Goal: Task Accomplishment & Management: Use online tool/utility

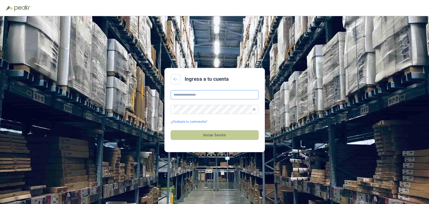
type input "**********"
click at [217, 132] on button "Iniciar Sesión" at bounding box center [215, 135] width 88 height 10
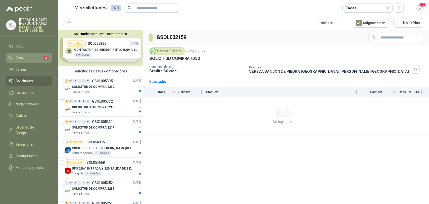
click at [30, 56] on li "Chat 2" at bounding box center [29, 58] width 40 height 6
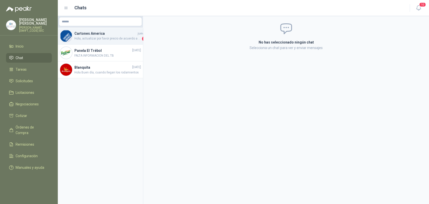
click at [99, 33] on h4 "Cartones America" at bounding box center [105, 34] width 62 height 6
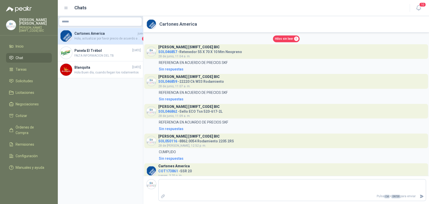
scroll to position [18, 0]
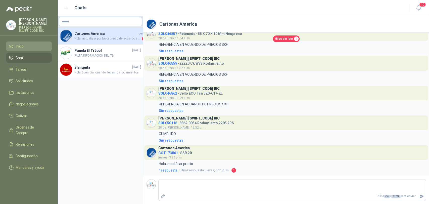
click at [36, 47] on li "Inicio" at bounding box center [29, 46] width 40 height 6
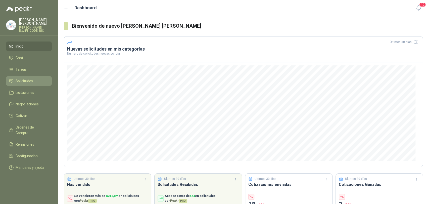
click at [34, 80] on li "Solicitudes" at bounding box center [29, 81] width 40 height 6
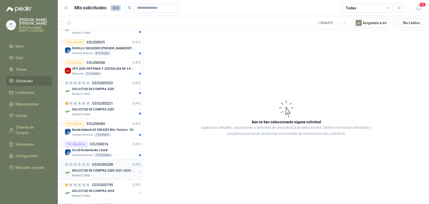
scroll to position [112, 0]
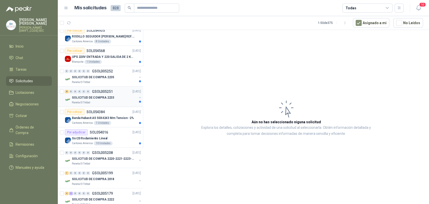
click at [101, 99] on p "SOLICITUD DE COMPRA 2233" at bounding box center [93, 97] width 42 height 5
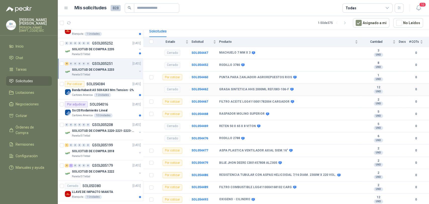
scroll to position [51, 0]
click at [103, 167] on div "4 1 0 0 0 0 GSOL005179 [DATE]" at bounding box center [103, 165] width 77 height 6
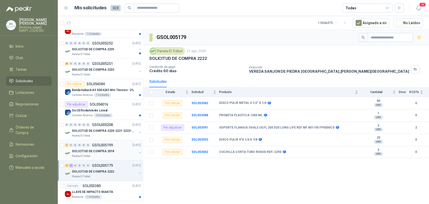
click at [118, 143] on div "1 0 0 0 0 0 GSOL005199 [DATE]" at bounding box center [103, 145] width 77 height 6
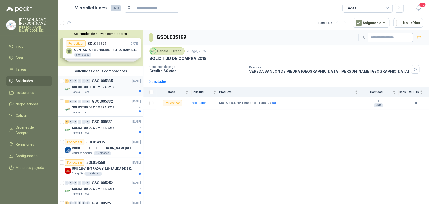
click at [99, 89] on div "SOLICITUD DE COMPRA 2239" at bounding box center [104, 87] width 65 height 6
click at [85, 105] on p "SOLICITUD DE COMPRA 2248" at bounding box center [93, 107] width 42 height 5
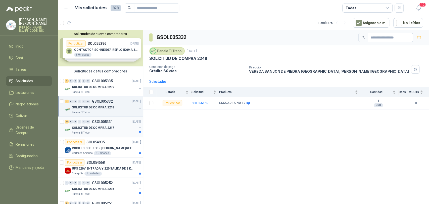
click at [95, 121] on p "GSOL005331" at bounding box center [102, 122] width 21 height 4
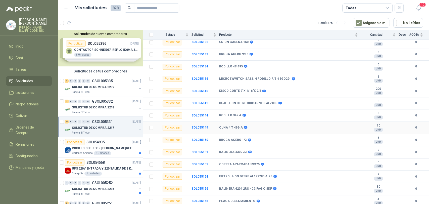
scroll to position [199, 0]
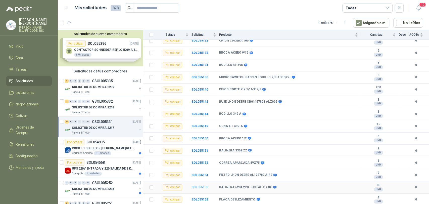
click at [193, 186] on b "SOL055156" at bounding box center [199, 187] width 17 height 4
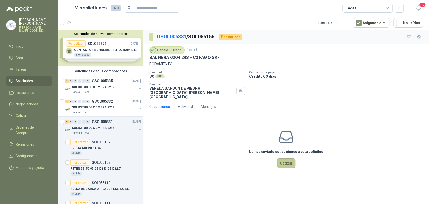
click at [282, 159] on button "Cotizar" at bounding box center [286, 163] width 18 height 10
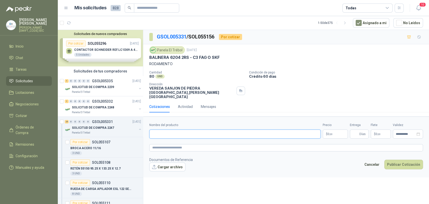
click at [193, 129] on input "Nombre del producto" at bounding box center [234, 133] width 171 height 9
type input "**********"
click at [330, 133] on span ",00" at bounding box center [330, 134] width 3 height 3
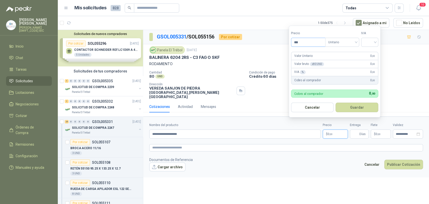
click at [304, 42] on input "***" at bounding box center [308, 42] width 34 height 9
type input "********"
click at [374, 41] on input "search" at bounding box center [369, 42] width 11 height 8
click at [370, 52] on div "19%" at bounding box center [370, 53] width 9 height 6
click at [361, 107] on button "Guardar" at bounding box center [357, 108] width 43 height 10
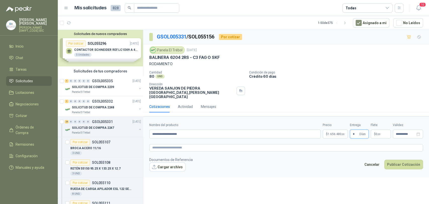
type input "*"
click at [380, 129] on p "$ 0 ,00" at bounding box center [381, 133] width 20 height 9
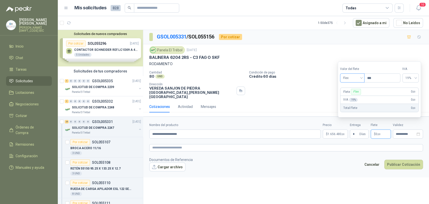
click at [355, 78] on span "Flex" at bounding box center [352, 78] width 18 height 8
click at [358, 96] on div "Incluido" at bounding box center [353, 97] width 18 height 6
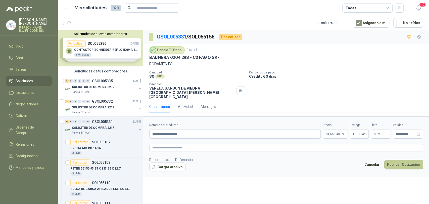
click at [397, 160] on button "Publicar Cotización" at bounding box center [403, 165] width 39 height 10
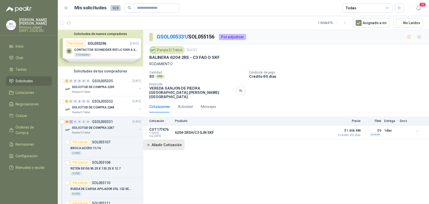
click at [162, 141] on button "Añadir Cotización" at bounding box center [163, 145] width 41 height 10
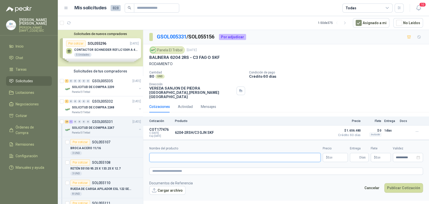
click at [169, 153] on input "Nombre del producto" at bounding box center [234, 157] width 171 height 9
type input "**********"
click at [331, 156] on span ",00" at bounding box center [330, 157] width 3 height 3
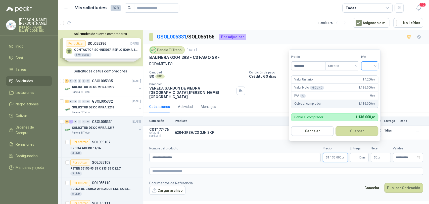
type input "********"
click at [366, 67] on input "search" at bounding box center [369, 66] width 11 height 8
click at [370, 78] on div "19%" at bounding box center [370, 76] width 9 height 6
click at [369, 128] on button "Guardar" at bounding box center [357, 131] width 43 height 10
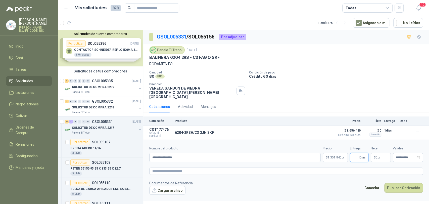
click at [356, 153] on input "Entrega" at bounding box center [356, 157] width 6 height 9
type input "*"
click at [384, 153] on p "$ 0 ,00" at bounding box center [381, 157] width 20 height 9
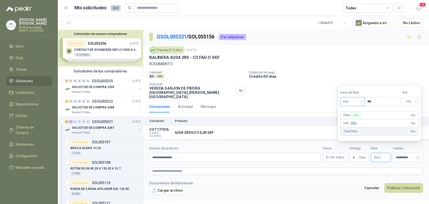
click at [357, 102] on span "Flex" at bounding box center [352, 102] width 18 height 8
click at [358, 120] on div "Incluido" at bounding box center [353, 120] width 18 height 6
click at [401, 184] on button "Publicar Cotización" at bounding box center [403, 188] width 39 height 10
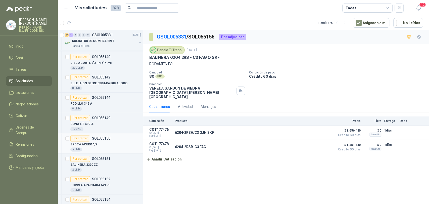
scroll to position [391, 0]
click at [106, 100] on div "RODILLO 342 A" at bounding box center [105, 103] width 71 height 6
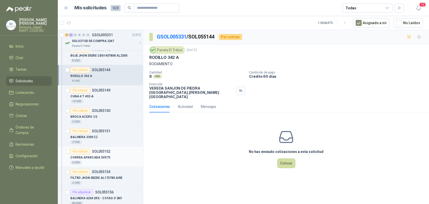
scroll to position [419, 0]
click at [106, 139] on div "2 UND" at bounding box center [105, 141] width 71 height 4
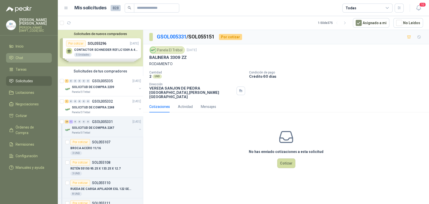
click at [30, 56] on li "Chat" at bounding box center [29, 58] width 40 height 6
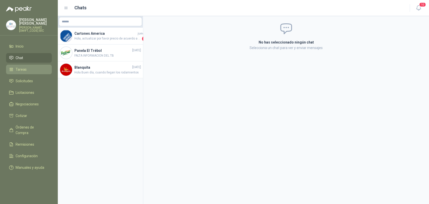
click at [16, 71] on span "Tareas" at bounding box center [21, 70] width 11 height 6
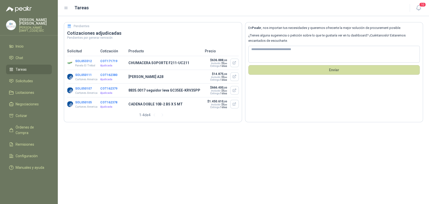
click at [413, 7] on div "10" at bounding box center [413, 8] width 19 height 8
click at [419, 5] on span "10" at bounding box center [422, 4] width 7 height 5
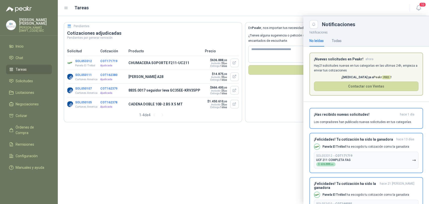
click at [232, 145] on div at bounding box center [243, 110] width 371 height 188
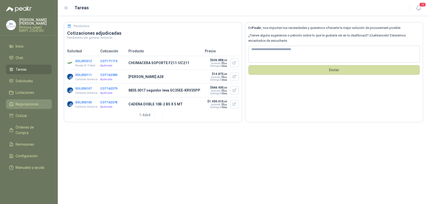
click at [29, 104] on span "Negociaciones" at bounding box center [27, 104] width 23 height 6
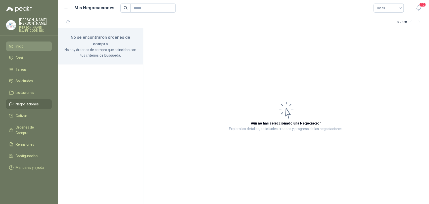
click at [26, 44] on li "Inicio" at bounding box center [29, 46] width 40 height 6
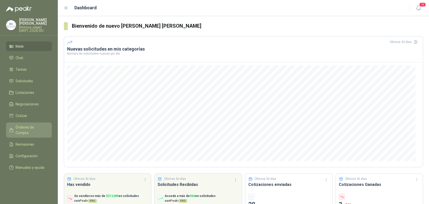
click at [25, 129] on span "Órdenes de Compra" at bounding box center [31, 129] width 31 height 11
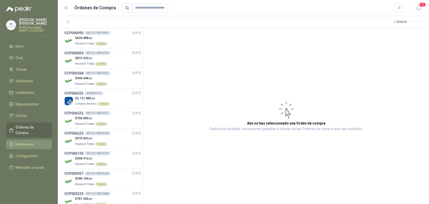
click at [30, 141] on span "Remisiones" at bounding box center [25, 144] width 19 height 6
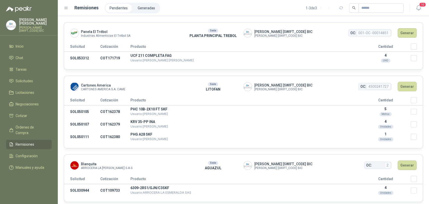
click at [406, 43] on header "Panela El Trébol Industrias Alimenticias El Trébol SA Sede PLANTA PRINCIPAL TRE…" at bounding box center [243, 32] width 359 height 21
click at [407, 34] on button "Generar" at bounding box center [407, 33] width 19 height 10
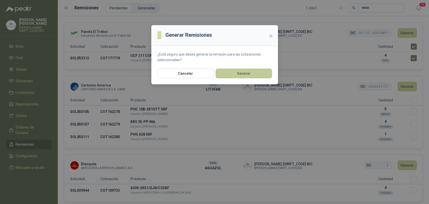
click at [259, 72] on button "Generar" at bounding box center [244, 74] width 56 height 10
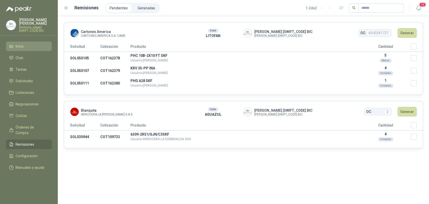
click at [37, 46] on li "Inicio" at bounding box center [29, 46] width 40 height 6
